Goal: Information Seeking & Learning: Learn about a topic

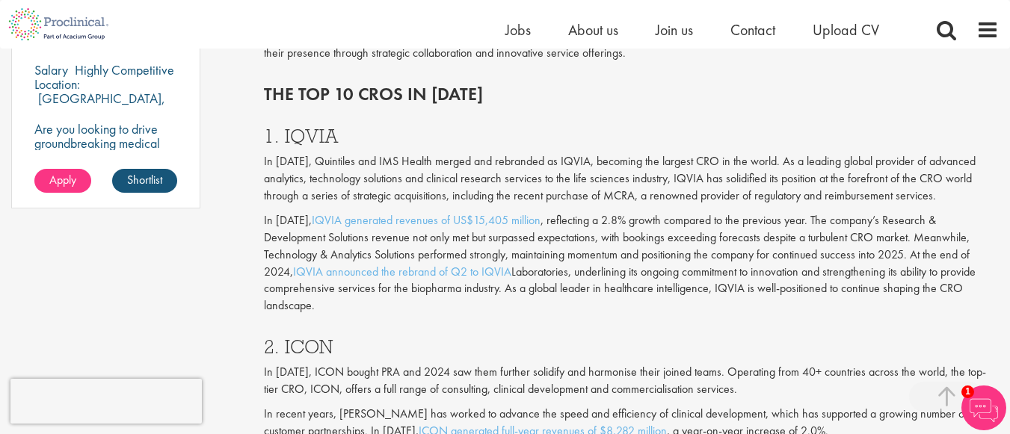
scroll to position [1217, 0]
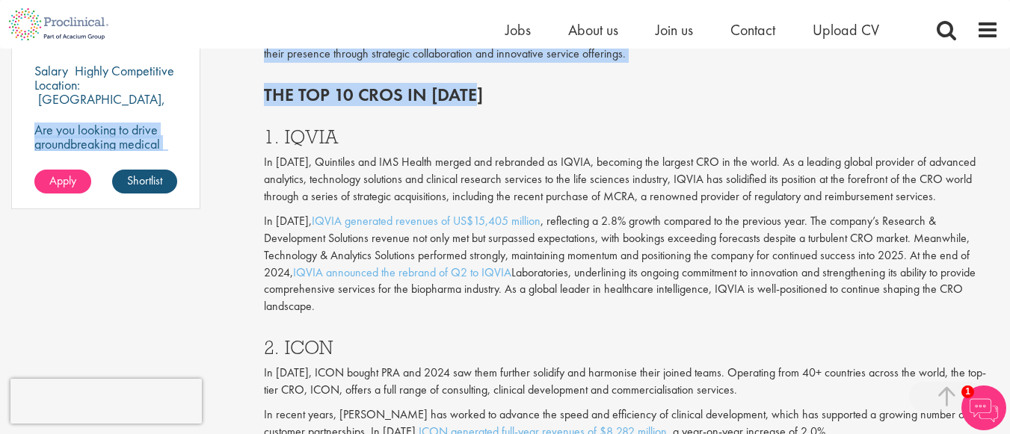
drag, startPoint x: 471, startPoint y: 98, endPoint x: 250, endPoint y: 90, distance: 220.6
drag, startPoint x: 241, startPoint y: 87, endPoint x: 454, endPoint y: 106, distance: 213.1
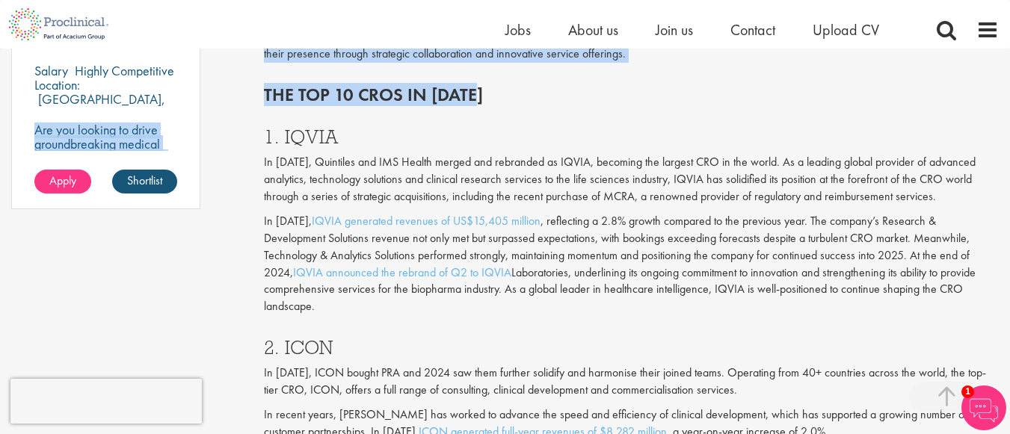
click at [469, 93] on h2 "The top 10 CROs in [DATE]" at bounding box center [631, 94] width 735 height 19
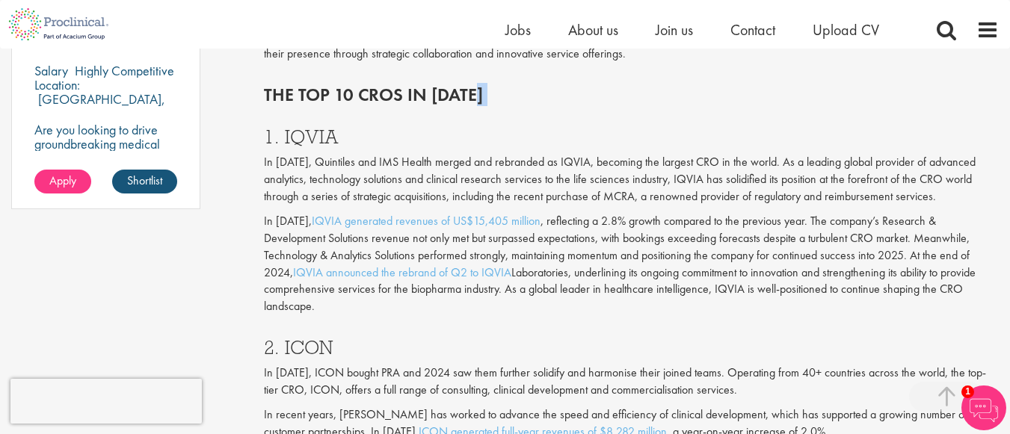
click at [469, 93] on h2 "The top 10 CROs in [DATE]" at bounding box center [631, 94] width 735 height 19
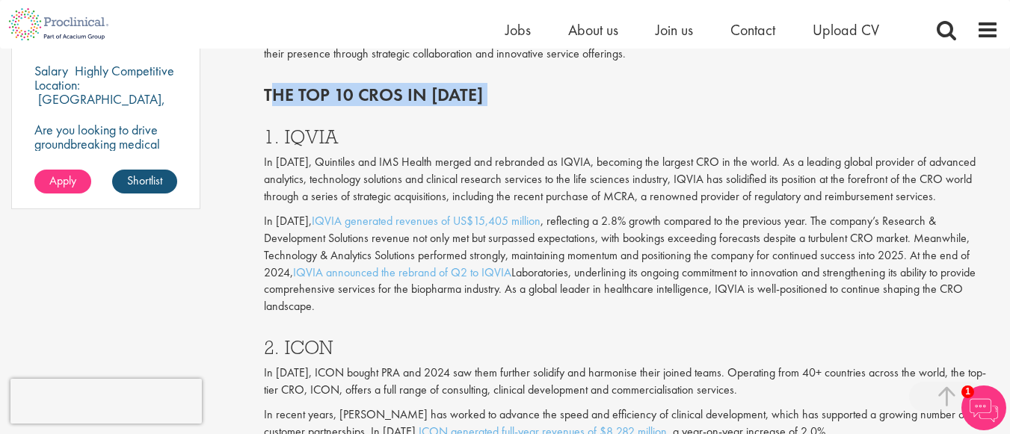
drag, startPoint x: 469, startPoint y: 93, endPoint x: 330, endPoint y: 92, distance: 139.0
click at [330, 92] on h2 "The top 10 CROs in [DATE]" at bounding box center [631, 94] width 735 height 19
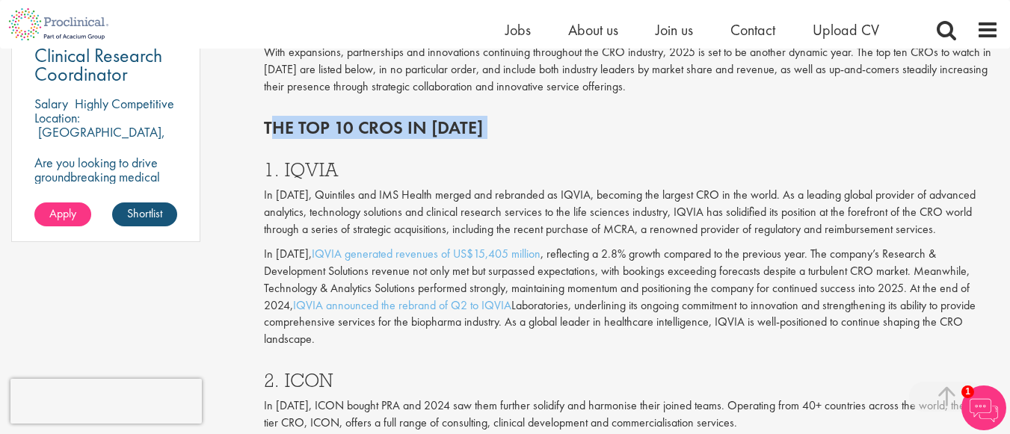
scroll to position [1190, 0]
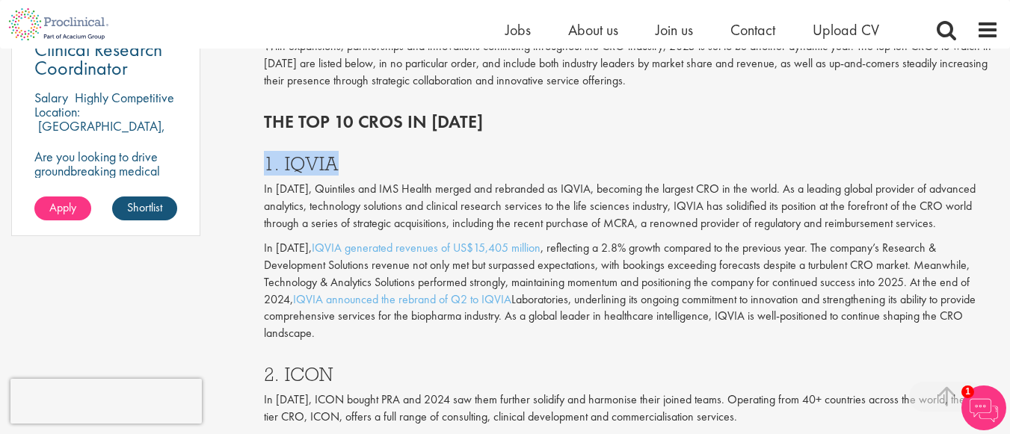
drag, startPoint x: 357, startPoint y: 169, endPoint x: 262, endPoint y: 160, distance: 94.6
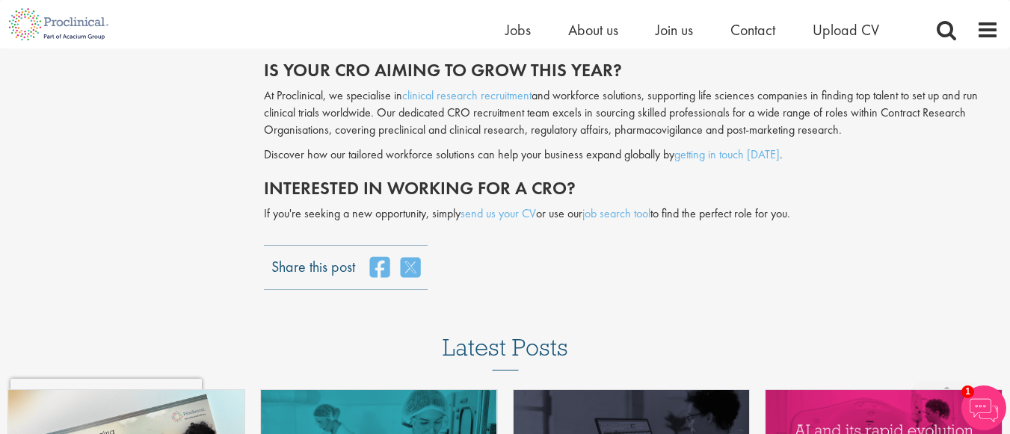
scroll to position [3782, 0]
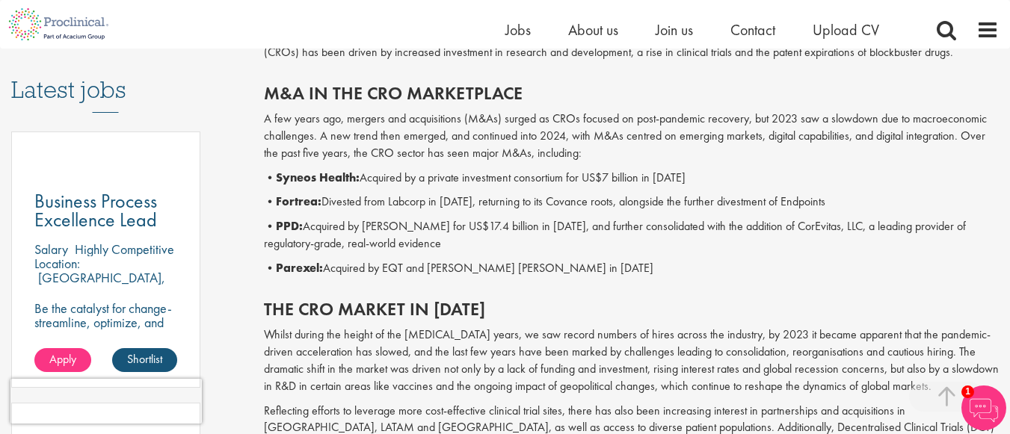
scroll to position [2642, 0]
